Goal: Information Seeking & Learning: Learn about a topic

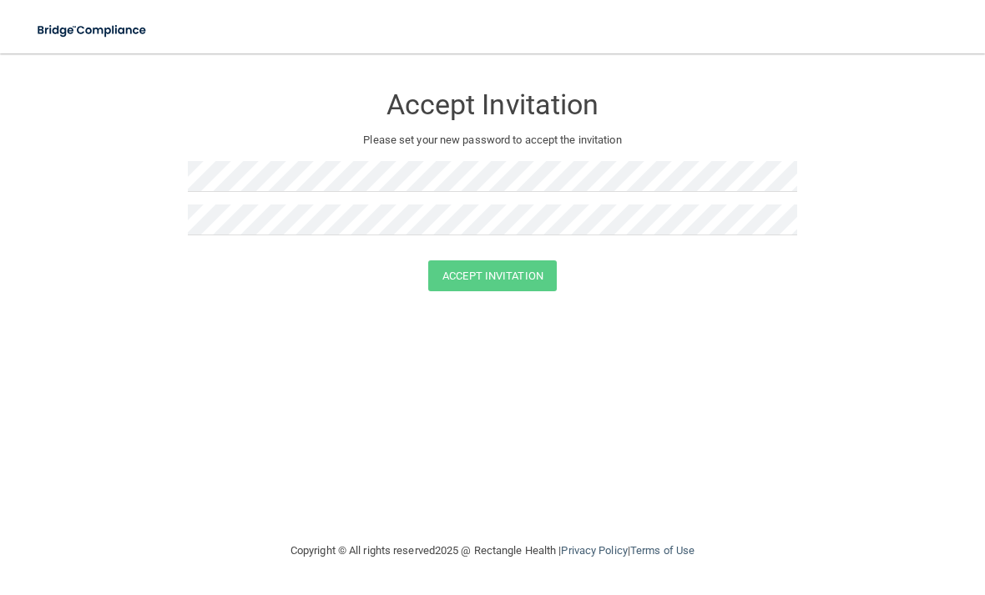
click at [90, 33] on img at bounding box center [92, 30] width 135 height 34
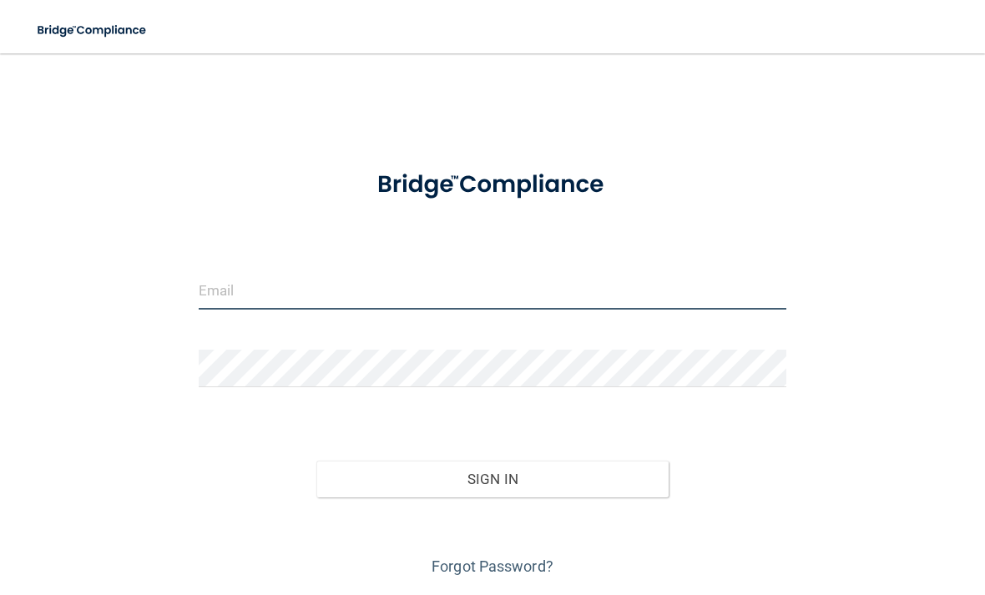
click at [351, 282] on form "Invalid email/password. You don't have permission to access that page. Sign In …" at bounding box center [492, 367] width 587 height 426
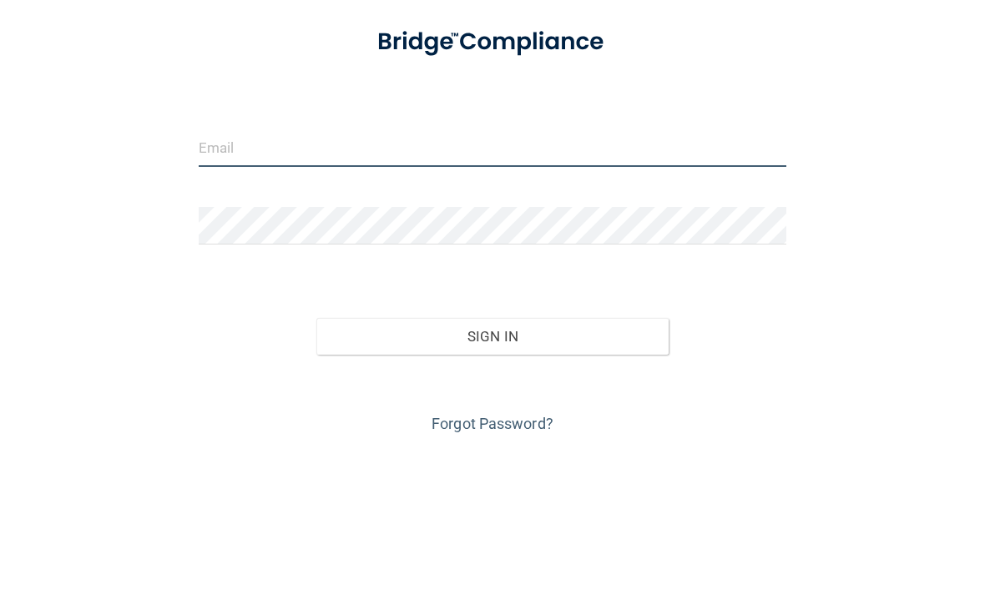
type input "[EMAIL_ADDRESS][DOMAIN_NAME]"
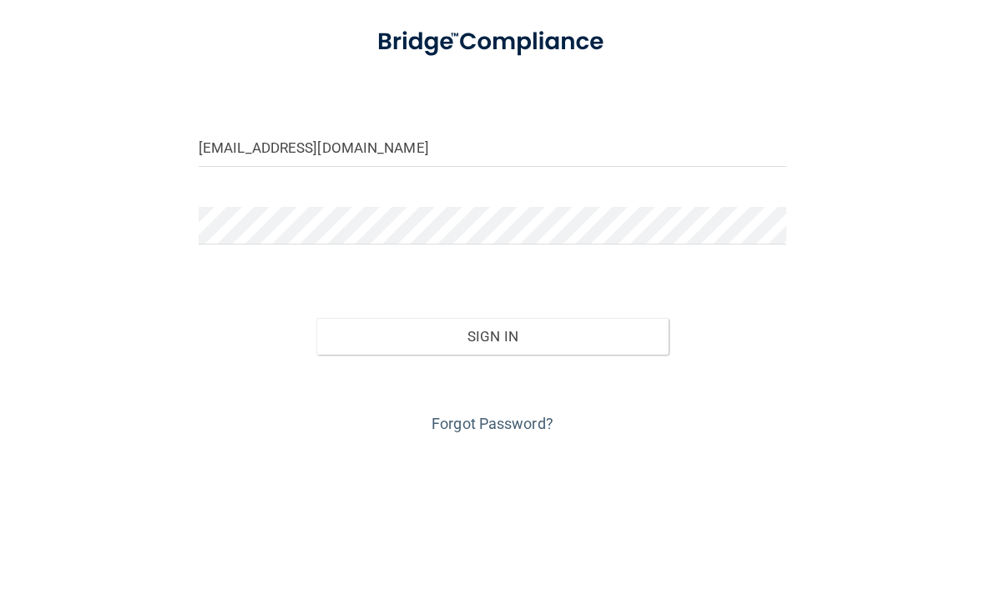
click at [492, 461] on button "Sign In" at bounding box center [492, 479] width 352 height 37
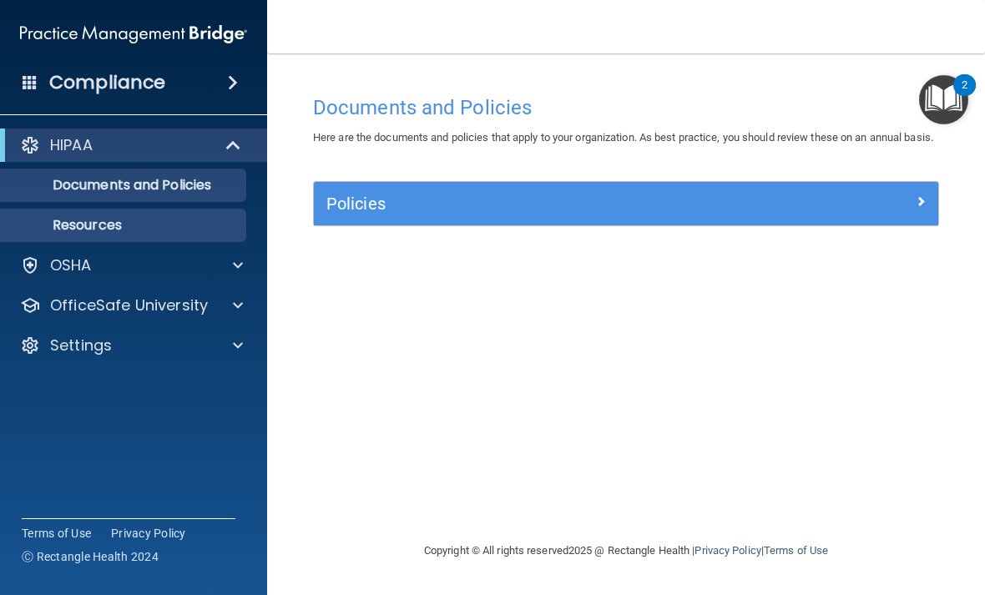
click at [82, 224] on p "Resources" at bounding box center [125, 225] width 228 height 17
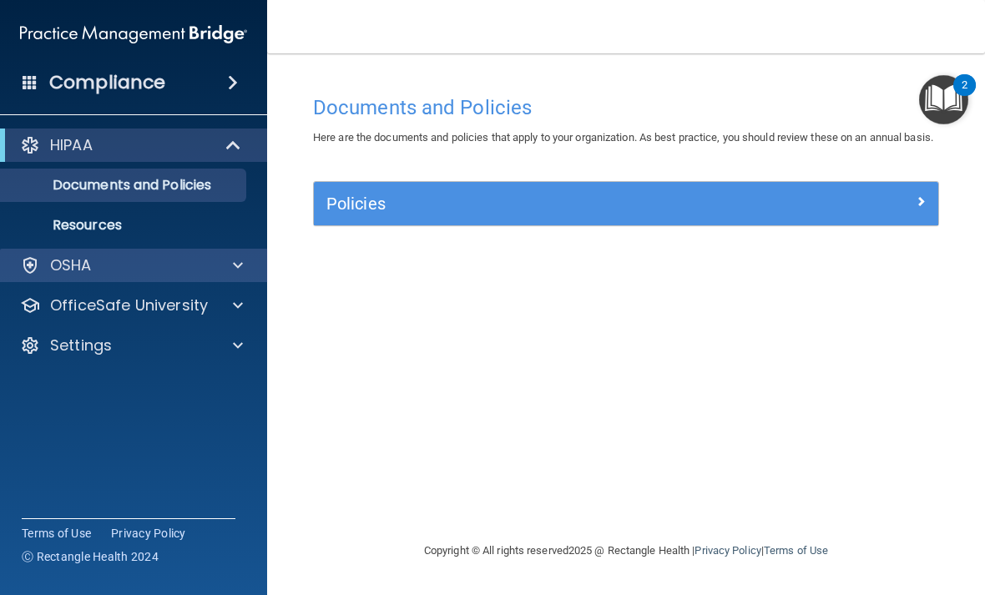
click at [244, 265] on div at bounding box center [235, 265] width 42 height 20
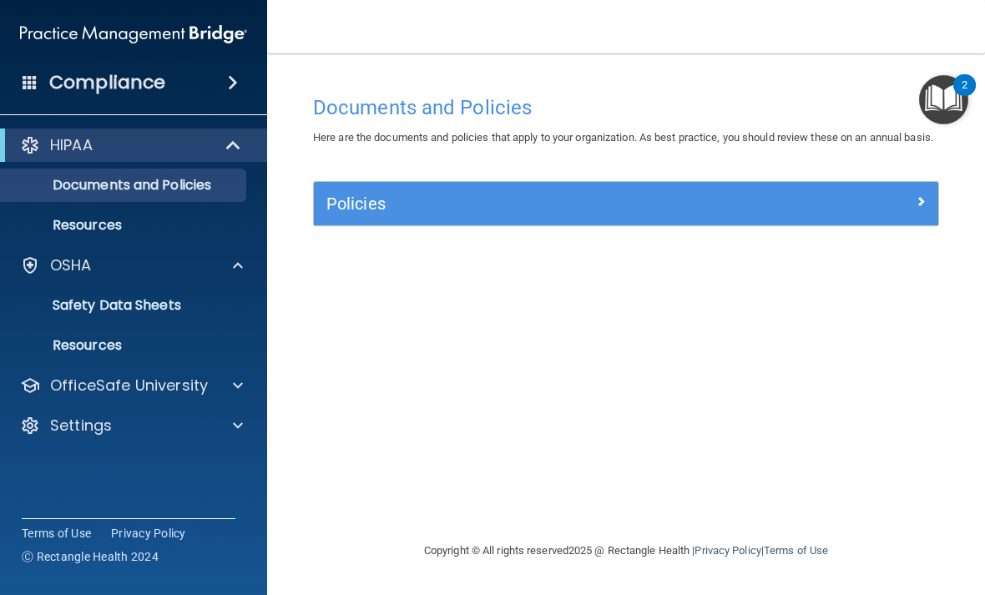
click at [231, 142] on span at bounding box center [235, 145] width 14 height 20
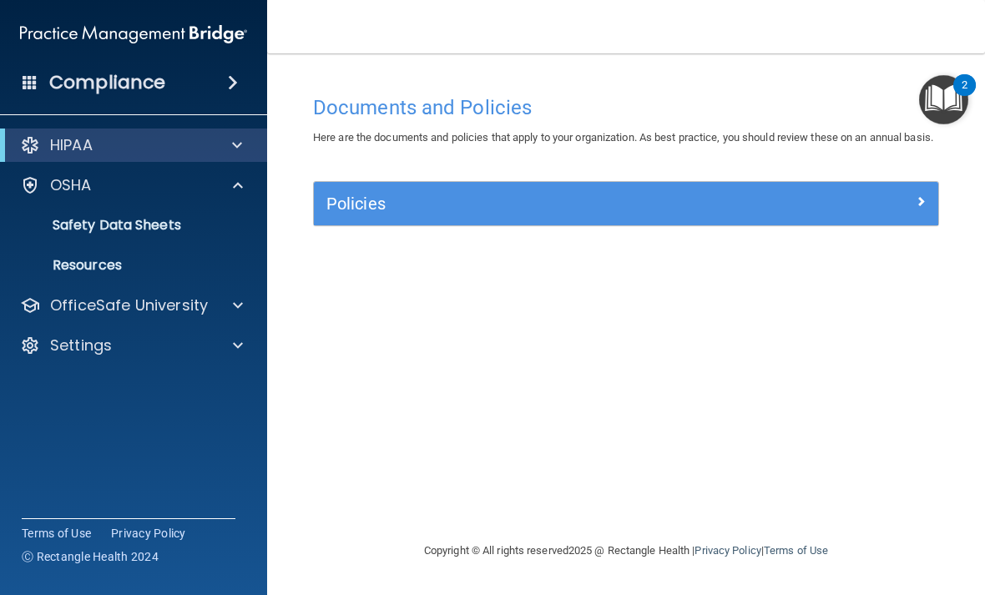
click at [232, 142] on span at bounding box center [237, 145] width 10 height 20
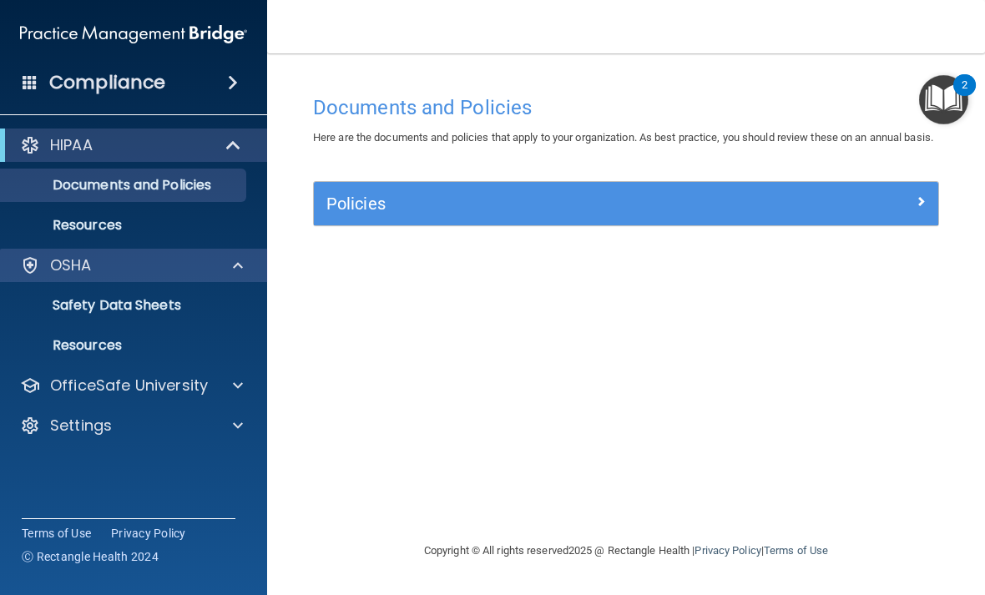
click at [149, 275] on div "OSHA" at bounding box center [134, 265] width 268 height 33
click at [236, 275] on span at bounding box center [238, 265] width 10 height 20
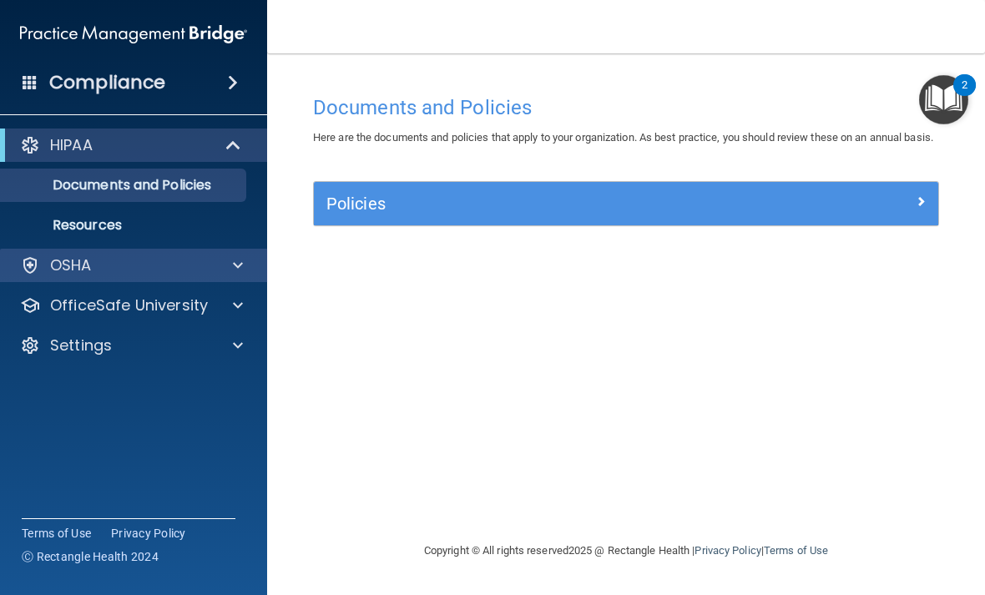
click at [235, 270] on span at bounding box center [238, 265] width 10 height 20
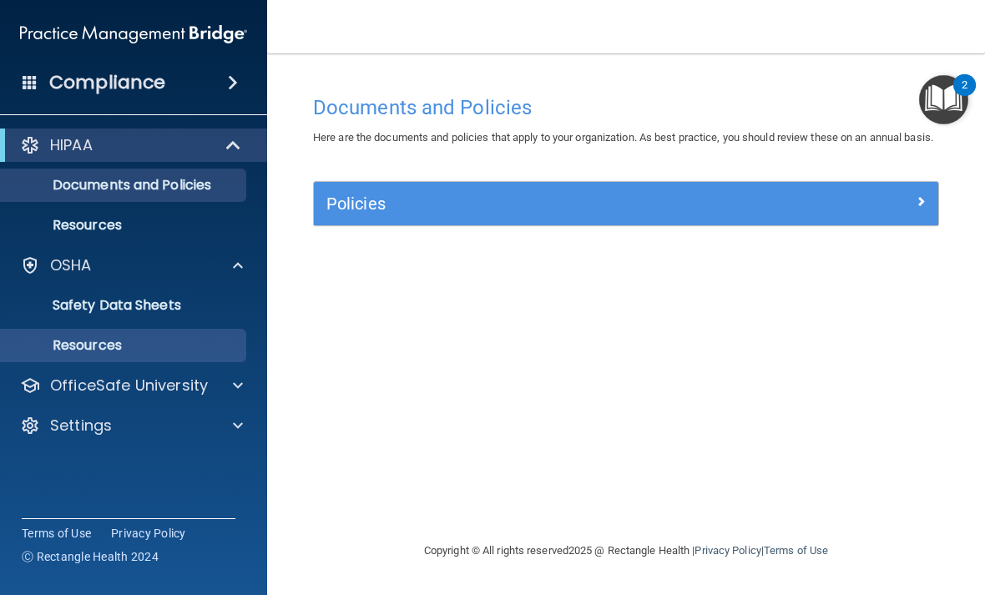
click at [98, 340] on p "Resources" at bounding box center [125, 345] width 228 height 17
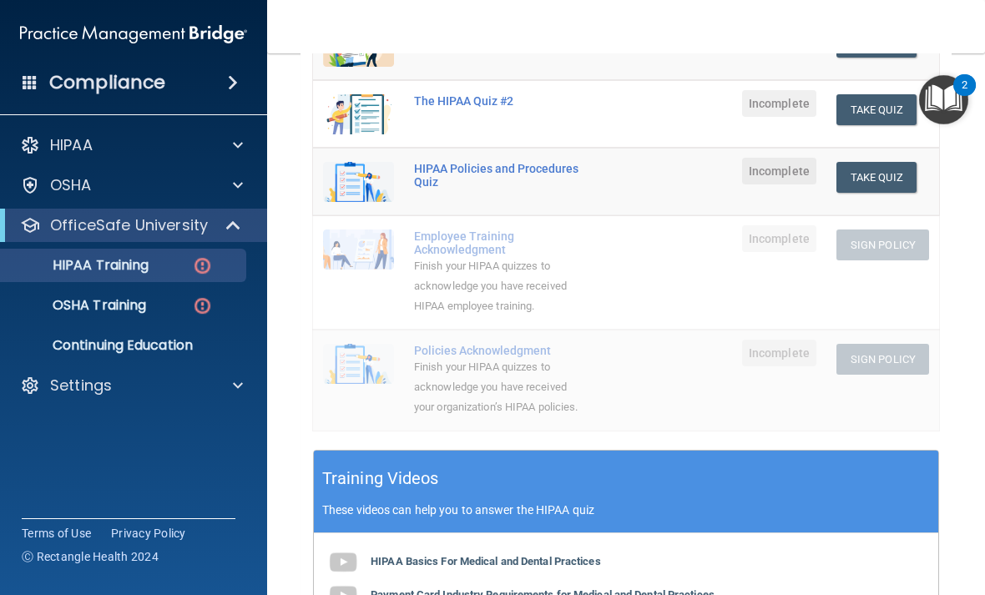
scroll to position [430, 0]
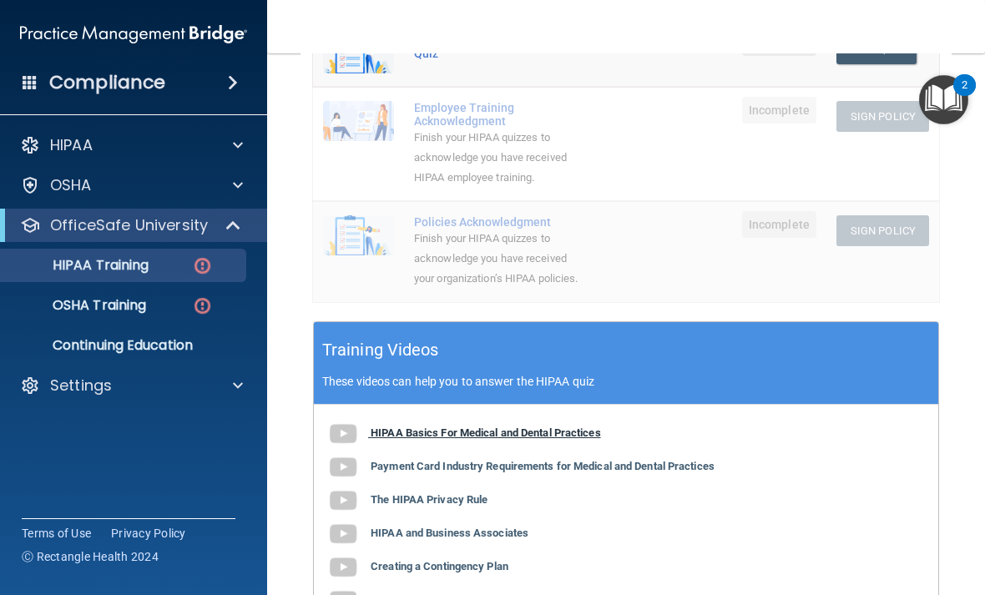
click at [448, 429] on b "HIPAA Basics For Medical and Dental Practices" at bounding box center [486, 432] width 230 height 13
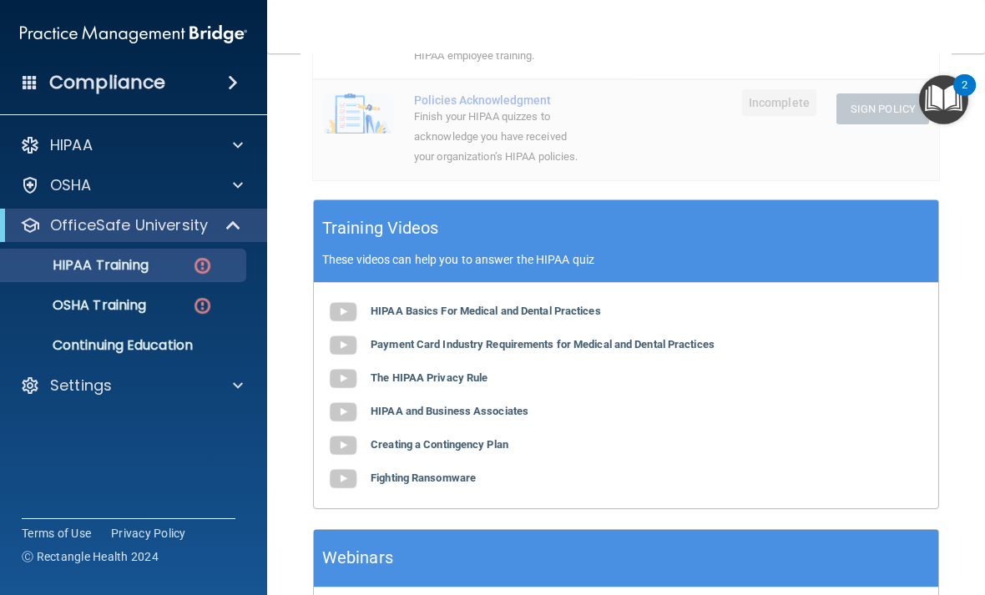
scroll to position [556, 0]
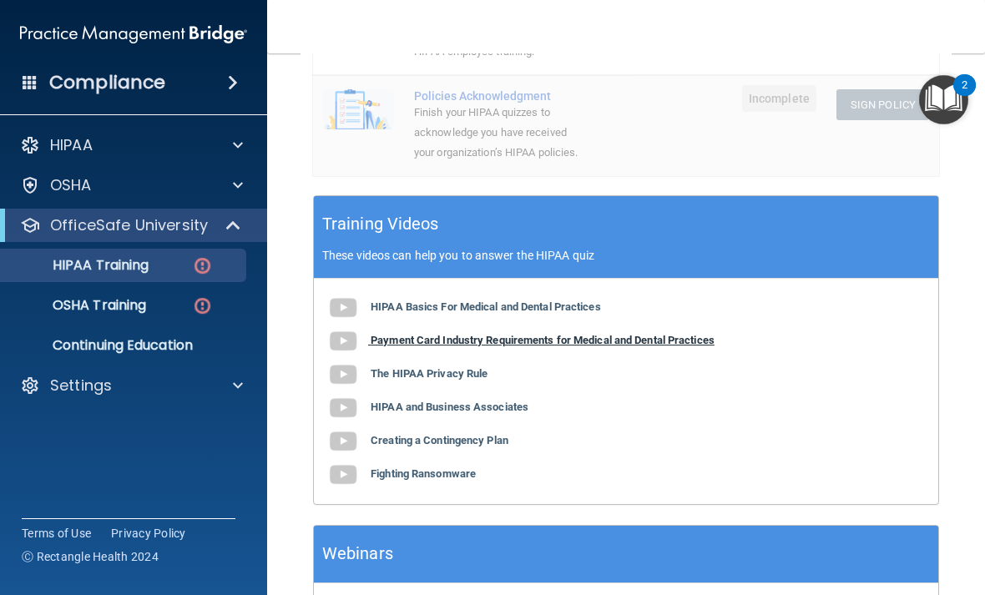
click at [527, 334] on b "Payment Card Industry Requirements for Medical and Dental Practices" at bounding box center [543, 340] width 344 height 13
click at [410, 368] on b "The HIPAA Privacy Rule" at bounding box center [429, 373] width 117 height 13
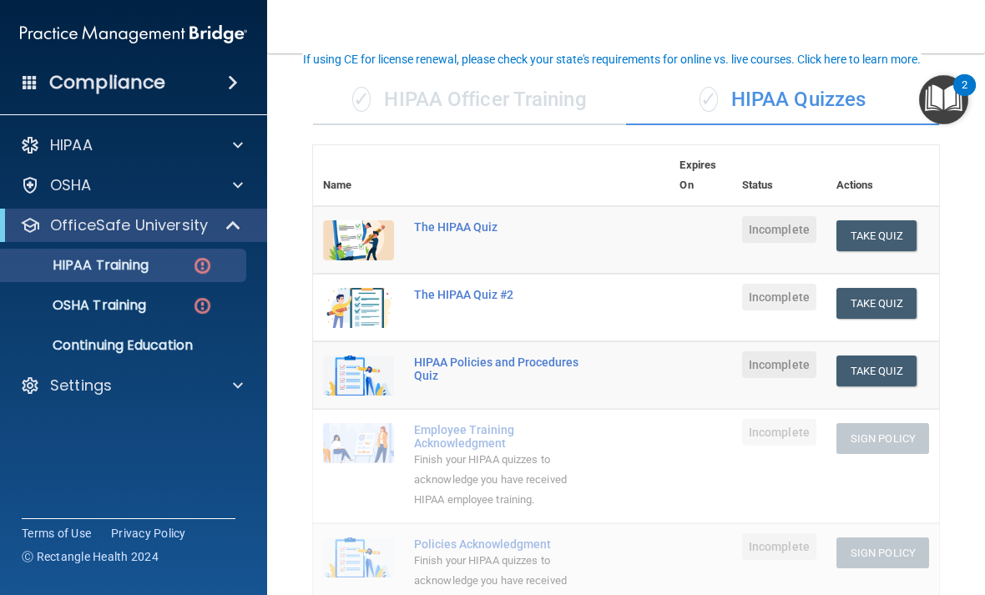
scroll to position [108, 0]
click at [520, 108] on div "✓ HIPAA Officer Training" at bounding box center [469, 99] width 313 height 50
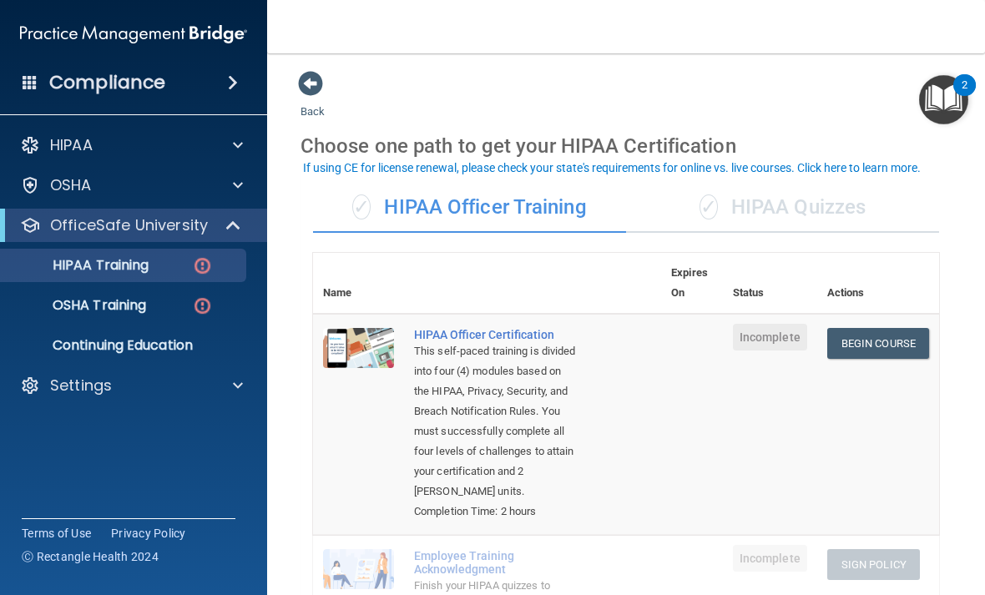
scroll to position [0, 0]
click at [739, 214] on div "✓ HIPAA Quizzes" at bounding box center [782, 208] width 313 height 50
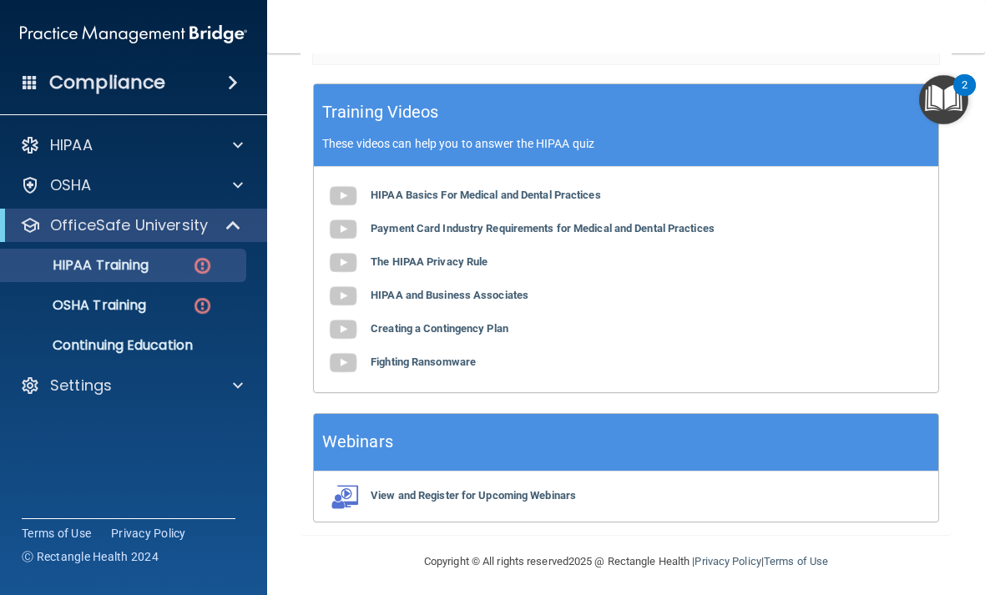
scroll to position [667, 0]
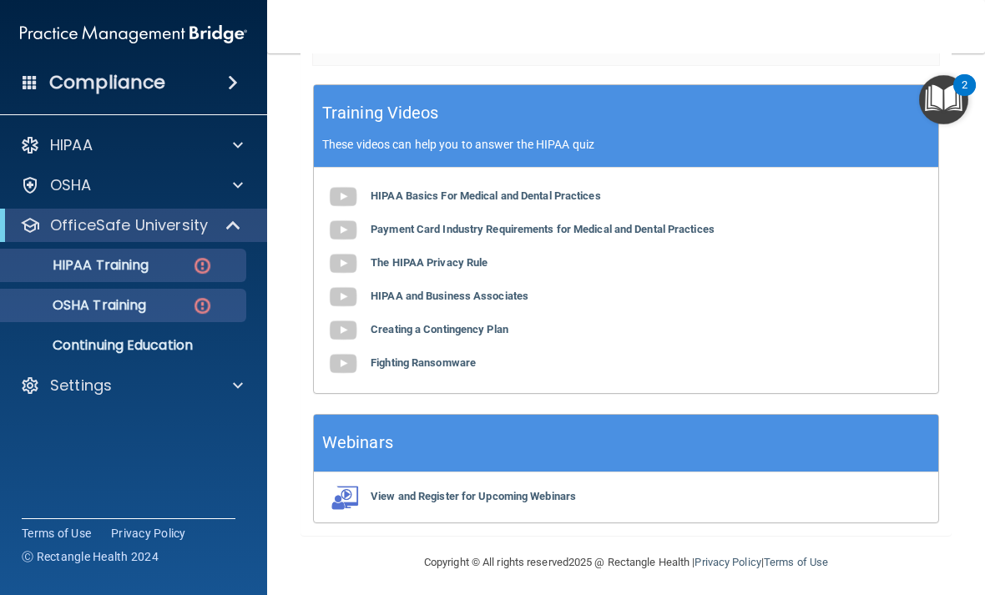
click at [169, 293] on link "OSHA Training" at bounding box center [114, 305] width 263 height 33
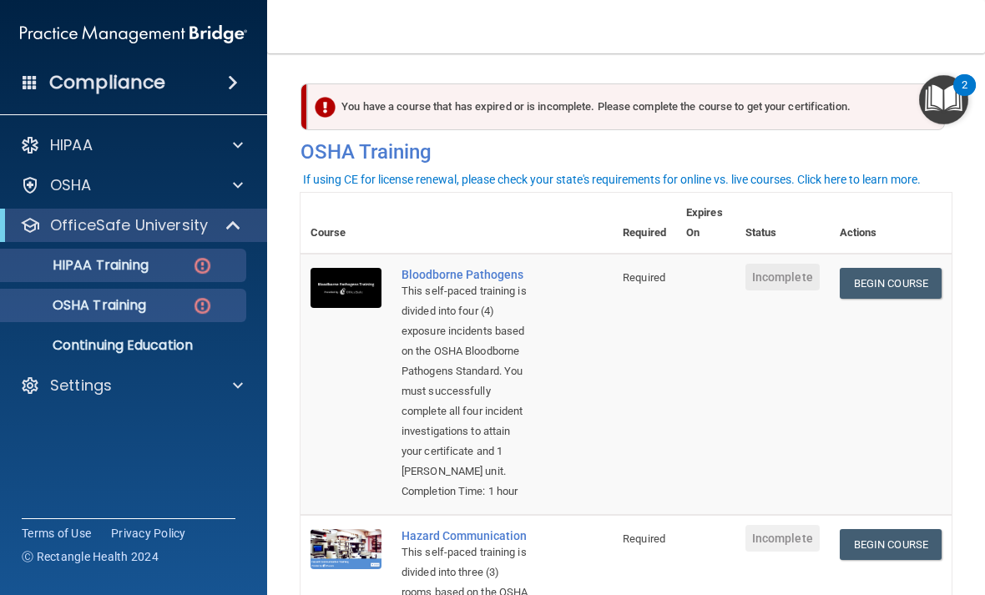
click at [140, 275] on link "HIPAA Training" at bounding box center [114, 265] width 263 height 33
